Goal: Task Accomplishment & Management: Complete application form

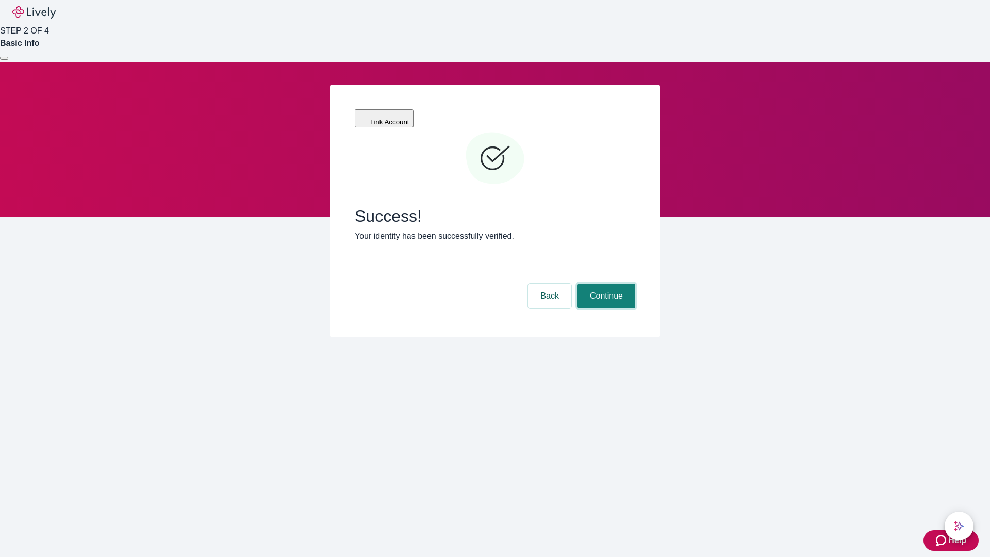
click at [605, 284] on button "Continue" at bounding box center [607, 296] width 58 height 25
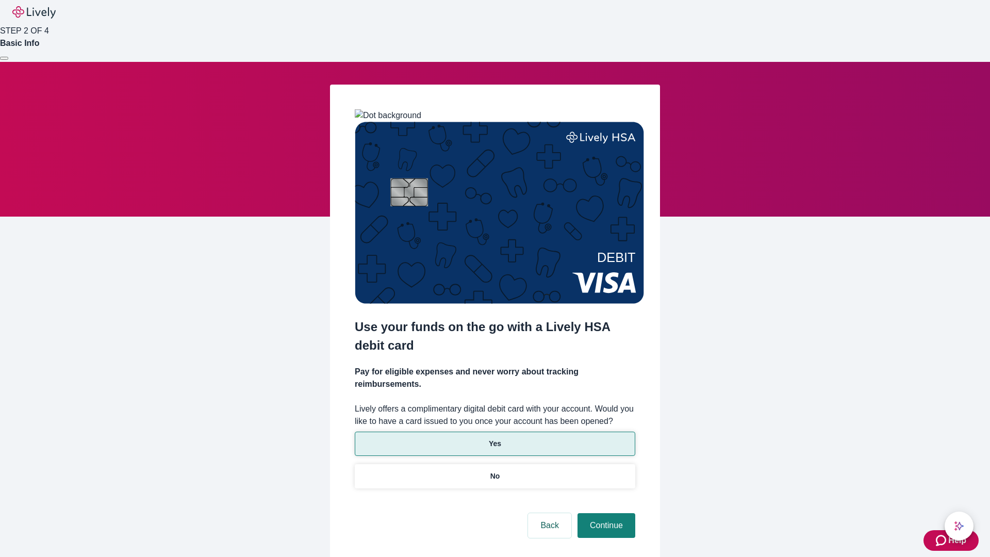
click at [495, 438] on p "Yes" at bounding box center [495, 443] width 12 height 11
click at [605, 513] on button "Continue" at bounding box center [607, 525] width 58 height 25
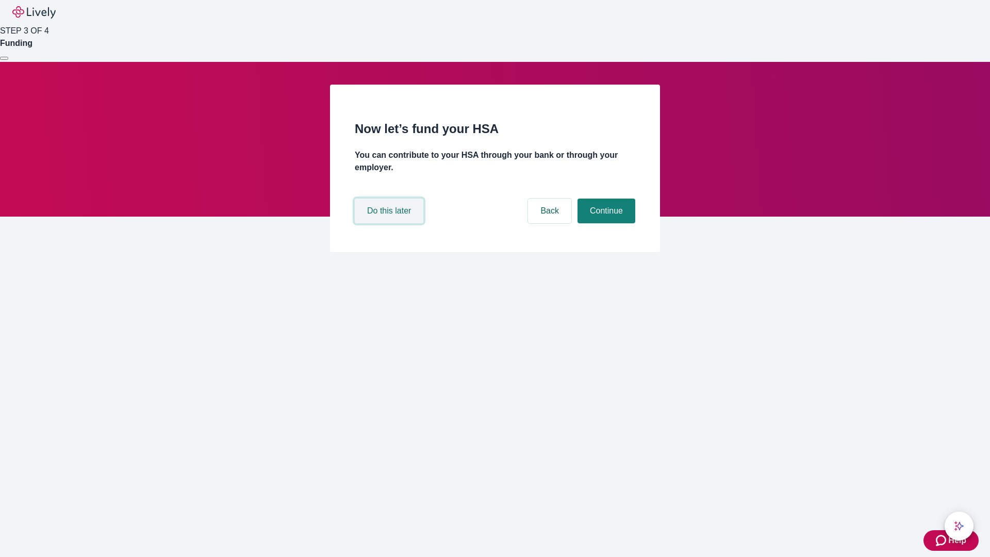
click at [391, 223] on button "Do this later" at bounding box center [389, 211] width 69 height 25
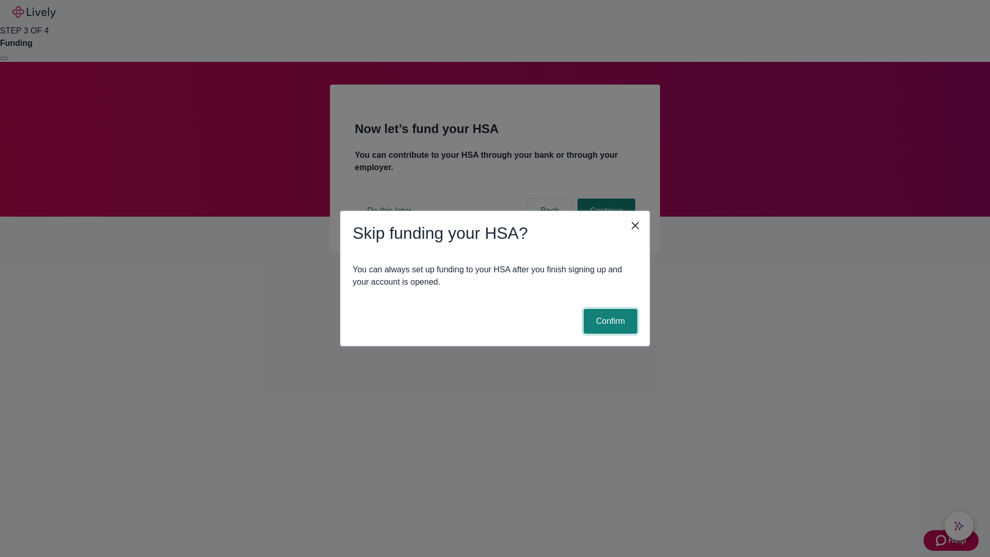
click at [609, 321] on button "Confirm" at bounding box center [611, 321] width 54 height 25
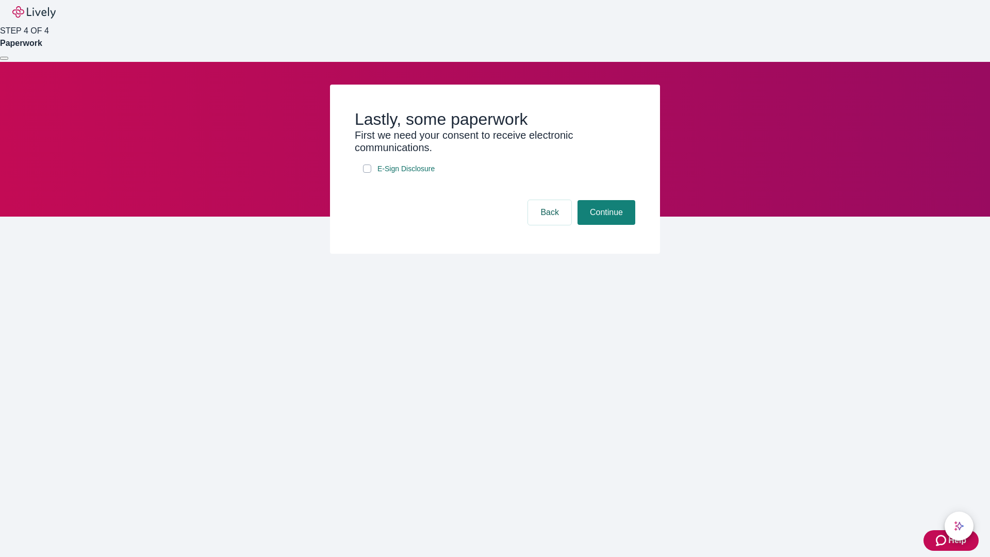
click at [367, 173] on input "E-Sign Disclosure" at bounding box center [367, 169] width 8 height 8
checkbox input "true"
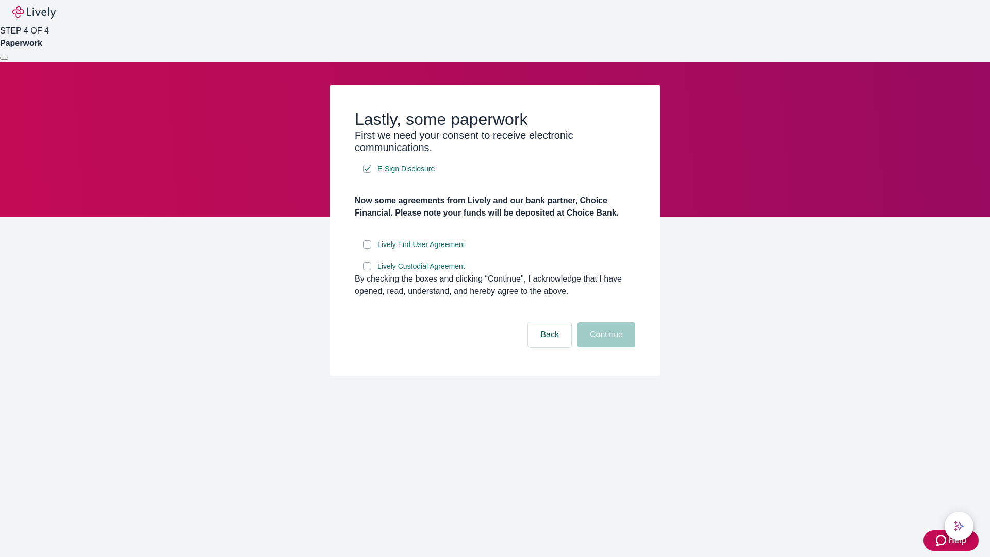
click at [367, 249] on input "Lively End User Agreement" at bounding box center [367, 244] width 8 height 8
checkbox input "true"
click at [367, 270] on input "Lively Custodial Agreement" at bounding box center [367, 266] width 8 height 8
checkbox input "true"
click at [605, 347] on button "Continue" at bounding box center [607, 334] width 58 height 25
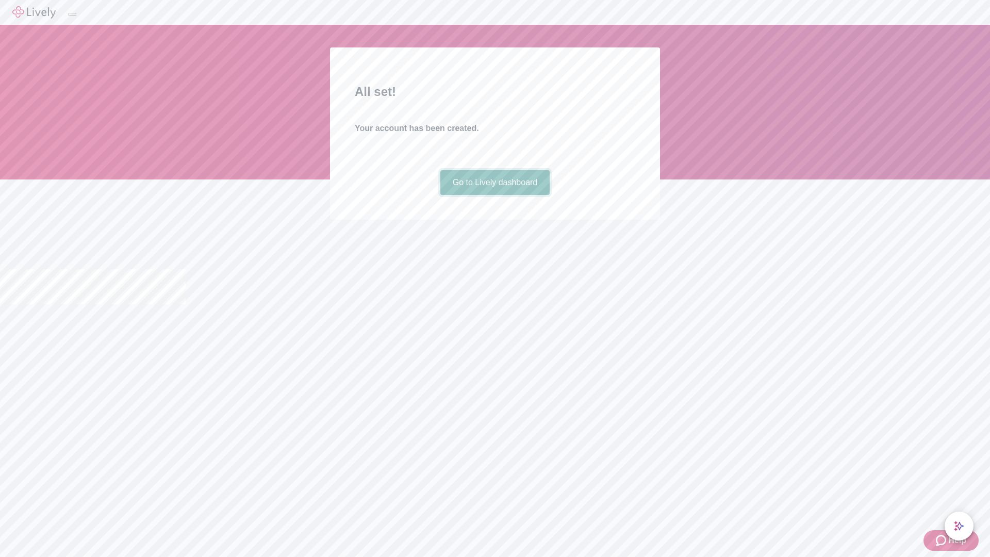
click at [495, 195] on link "Go to Lively dashboard" at bounding box center [496, 182] width 110 height 25
